Goal: Task Accomplishment & Management: Manage account settings

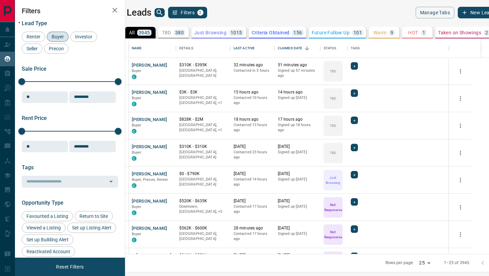
scroll to position [215, 361]
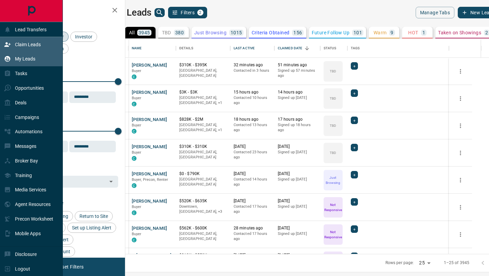
click at [18, 42] on p "Claim Leads" at bounding box center [28, 44] width 26 height 5
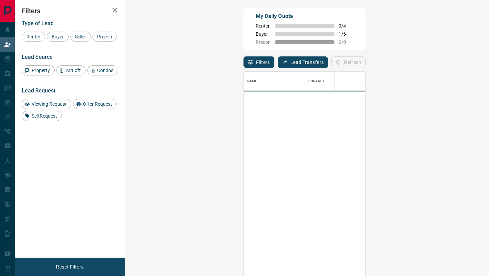
scroll to position [210, 349]
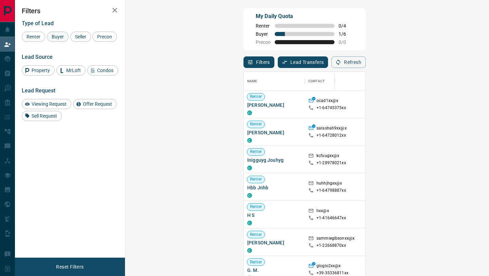
click at [54, 39] on div "Buyer" at bounding box center [58, 37] width 22 height 10
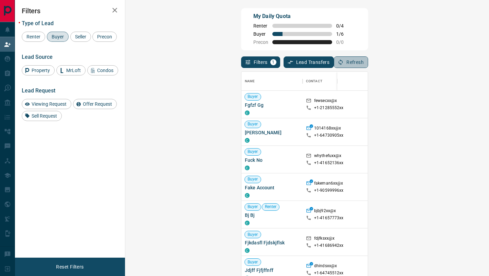
click at [368, 62] on button "Refresh" at bounding box center [351, 62] width 34 height 12
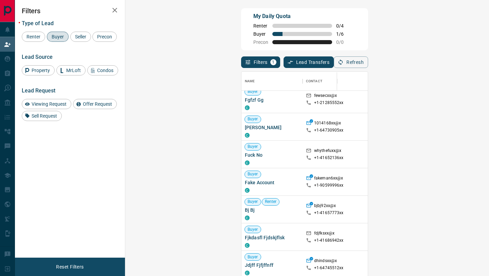
scroll to position [0, 0]
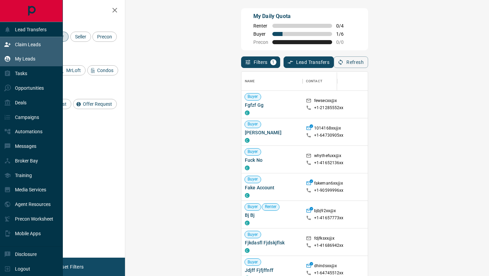
click at [0, 59] on div "My Leads" at bounding box center [31, 59] width 63 height 15
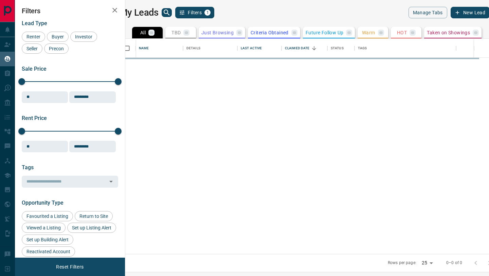
scroll to position [215, 361]
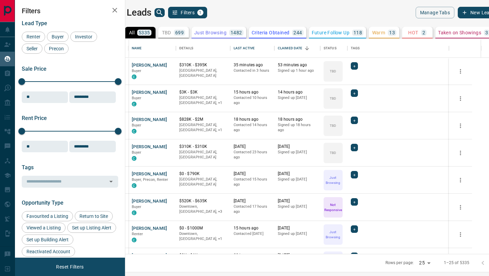
click at [176, 17] on div "My Leads Filters 1" at bounding box center [208, 13] width 192 height 12
click at [162, 10] on icon "search button" at bounding box center [160, 13] width 6 height 6
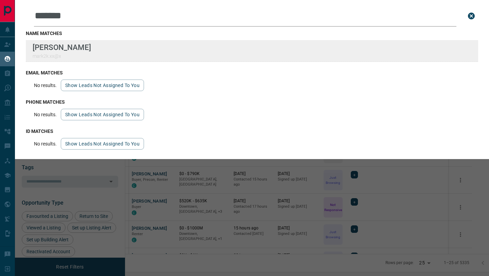
type input "*******"
click at [0, 0] on div "Lead Transfers Claim Leads My Leads Tasks Opportunities Deals Campaigns Automat…" at bounding box center [244, 133] width 489 height 267
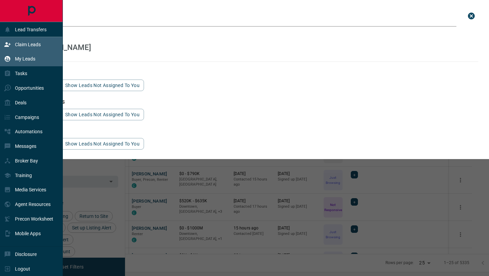
click at [6, 46] on icon at bounding box center [7, 44] width 6 height 4
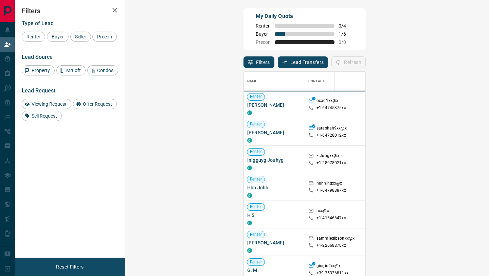
scroll to position [210, 349]
click at [61, 40] on div "Buyer" at bounding box center [58, 37] width 22 height 10
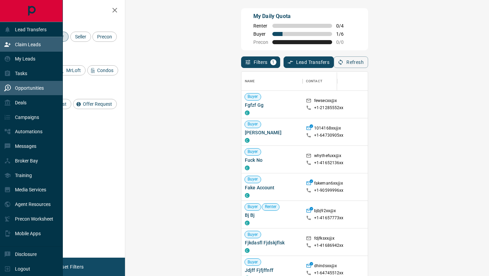
click at [17, 85] on div "Opportunities" at bounding box center [24, 88] width 40 height 11
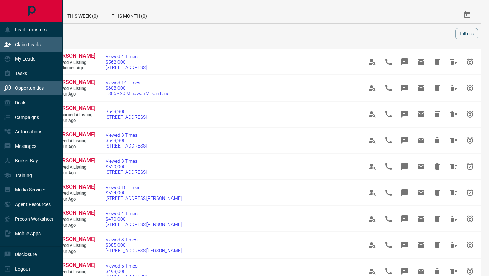
click at [10, 47] on icon at bounding box center [7, 44] width 7 height 7
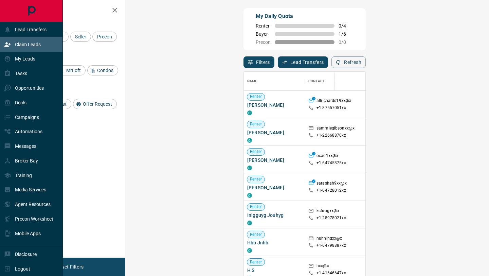
scroll to position [210, 349]
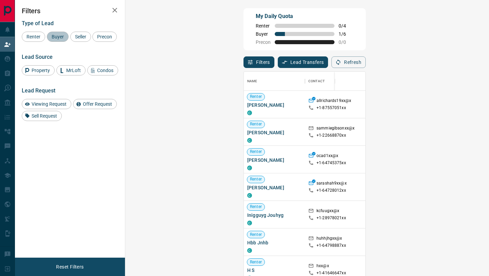
click at [55, 37] on span "Buyer" at bounding box center [57, 36] width 17 height 5
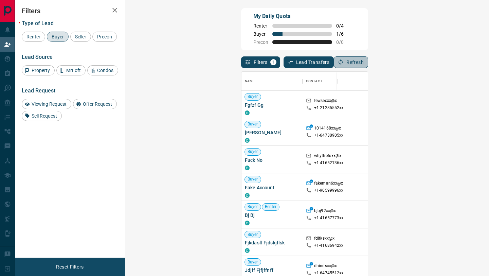
click at [344, 59] on icon "button" at bounding box center [341, 62] width 6 height 6
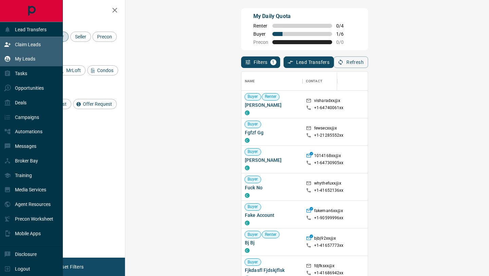
drag, startPoint x: 9, startPoint y: 57, endPoint x: 15, endPoint y: 57, distance: 6.1
click at [9, 57] on icon at bounding box center [8, 59] width 6 height 6
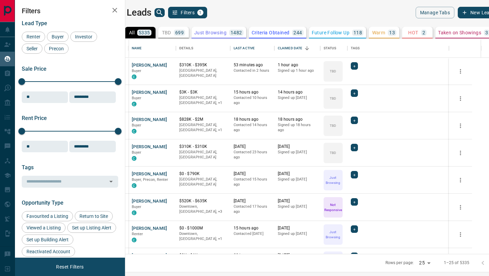
scroll to position [215, 361]
click at [164, 16] on icon "search button" at bounding box center [160, 12] width 8 height 8
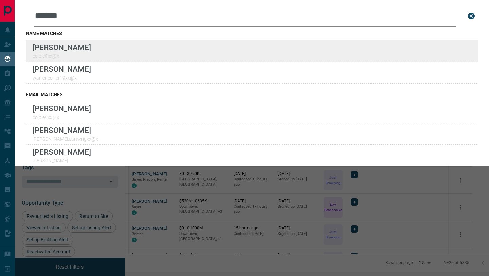
type input "******"
click at [0, 0] on div "Lead Transfers Claim Leads My Leads Tasks Opportunities Deals Campaigns Automat…" at bounding box center [244, 133] width 489 height 267
